Goal: Information Seeking & Learning: Understand process/instructions

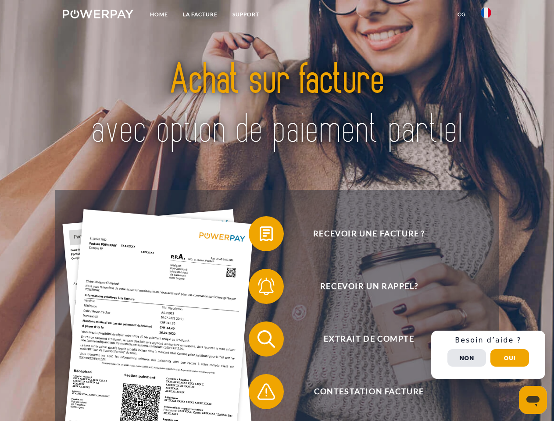
click at [98, 15] on img at bounding box center [98, 14] width 71 height 9
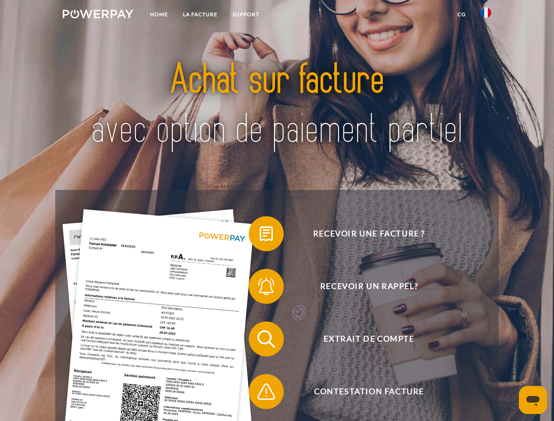
click at [486, 15] on img at bounding box center [486, 12] width 11 height 11
click at [462, 14] on link "CG" at bounding box center [461, 15] width 23 height 16
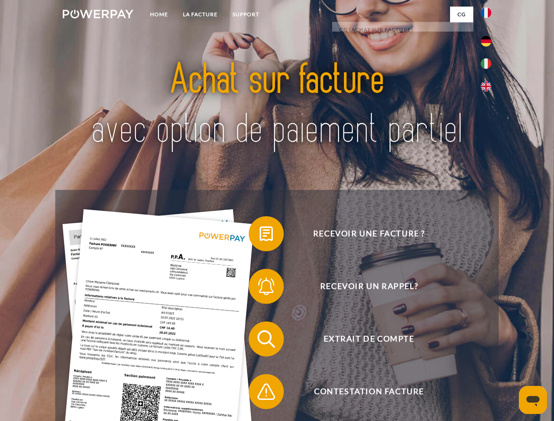
click at [260, 236] on span at bounding box center [253, 234] width 44 height 44
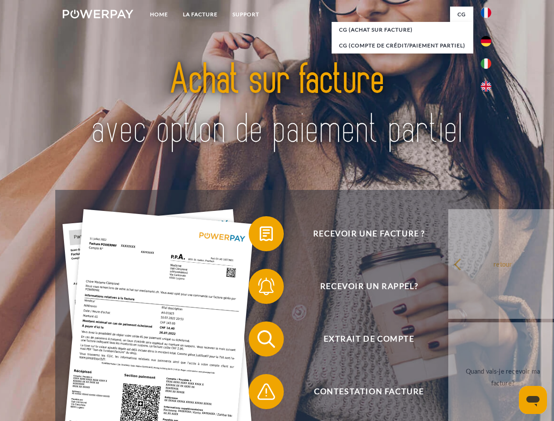
click at [260, 288] on span at bounding box center [253, 287] width 44 height 44
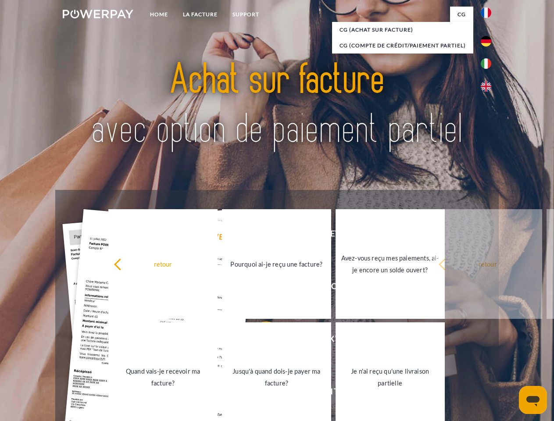
click at [260, 341] on link "Jusqu'à quand dois-je payer ma facture?" at bounding box center [276, 378] width 109 height 110
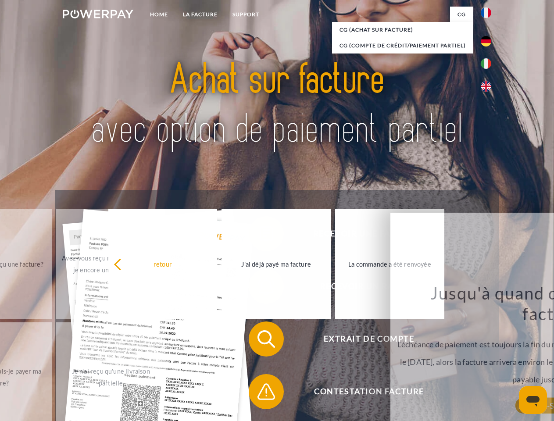
click at [260, 394] on span at bounding box center [253, 392] width 44 height 44
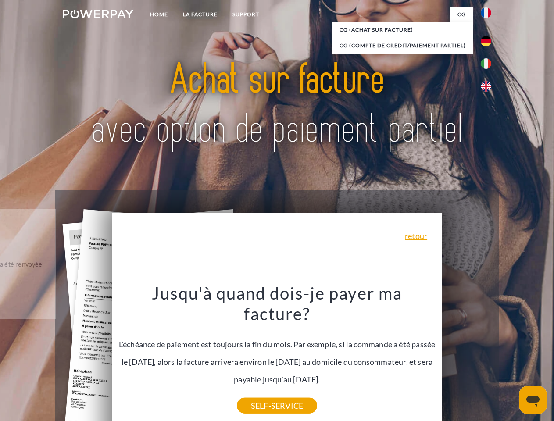
click at [488, 355] on div "Recevoir une facture ? Recevoir un rappel? Extrait de compte retour" at bounding box center [276, 365] width 443 height 351
click at [467, 357] on span "Extrait de compte" at bounding box center [369, 339] width 215 height 35
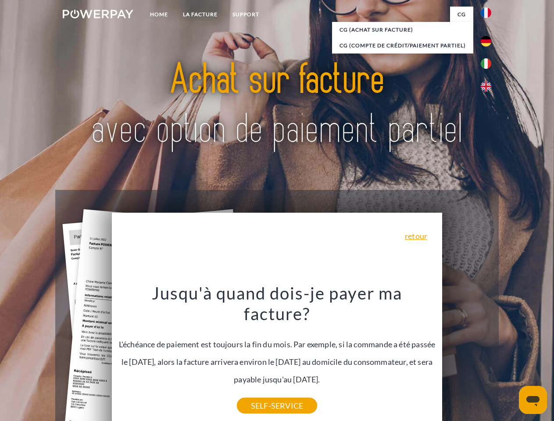
click at [510, 358] on header "Home LA FACTURE Support" at bounding box center [277, 303] width 554 height 606
